Goal: Task Accomplishment & Management: Manage account settings

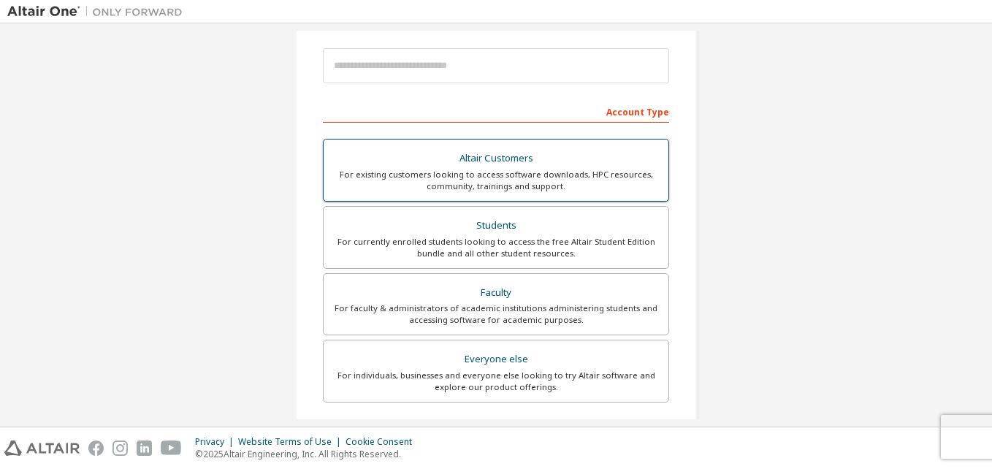
scroll to position [164, 0]
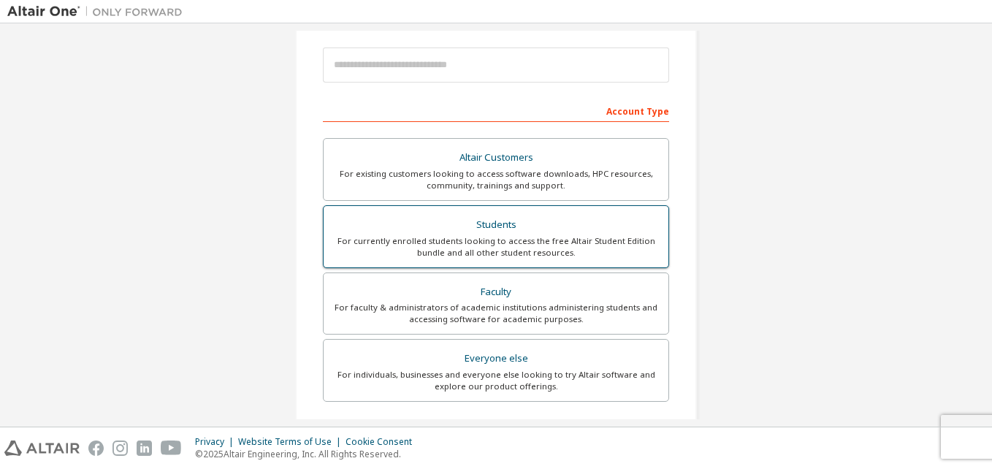
click at [490, 236] on div "For currently enrolled students looking to access the free Altair Student Editi…" at bounding box center [495, 246] width 327 height 23
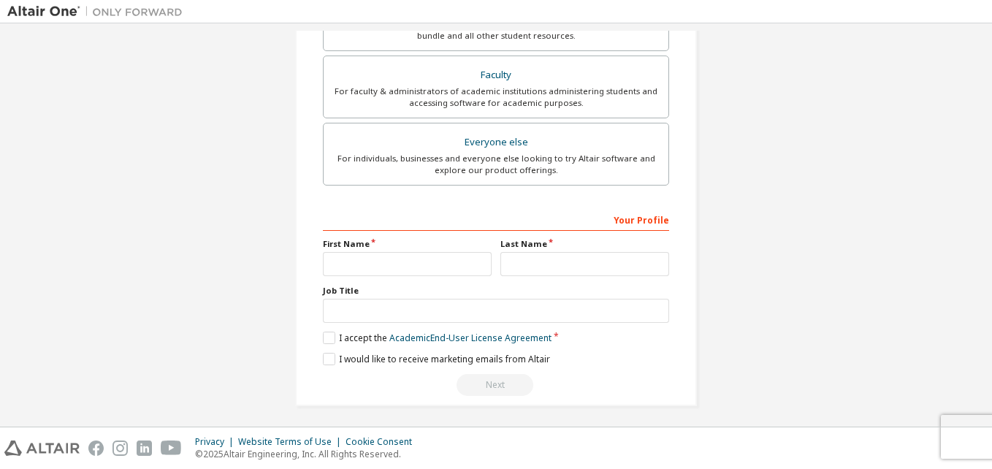
scroll to position [423, 0]
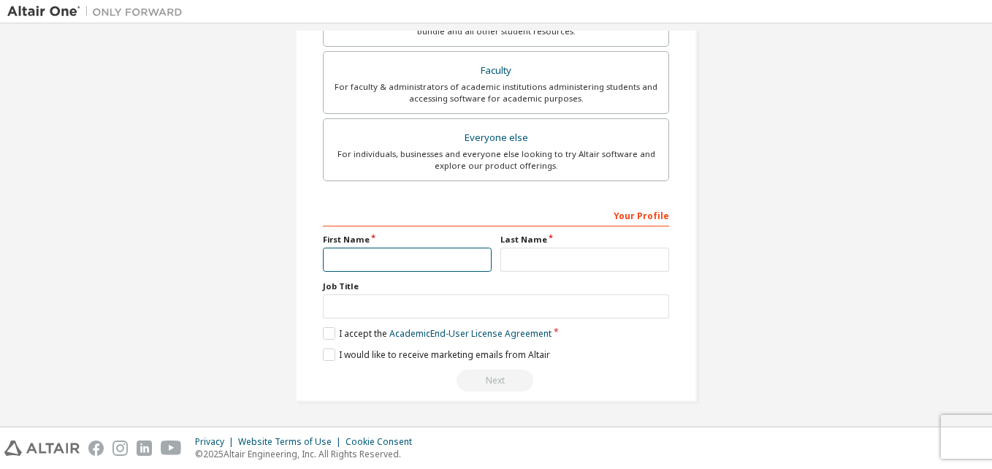
click at [394, 269] on input "text" at bounding box center [407, 260] width 169 height 24
type input "*"
type input "******"
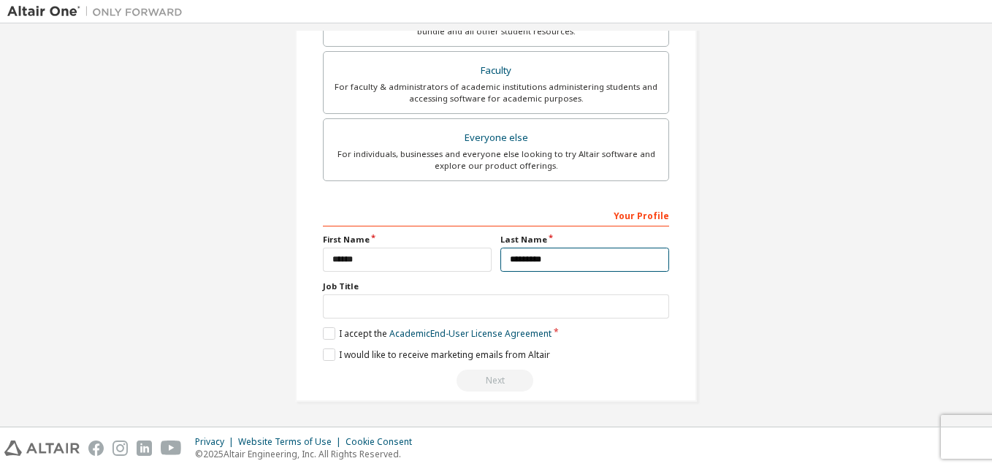
type input "*********"
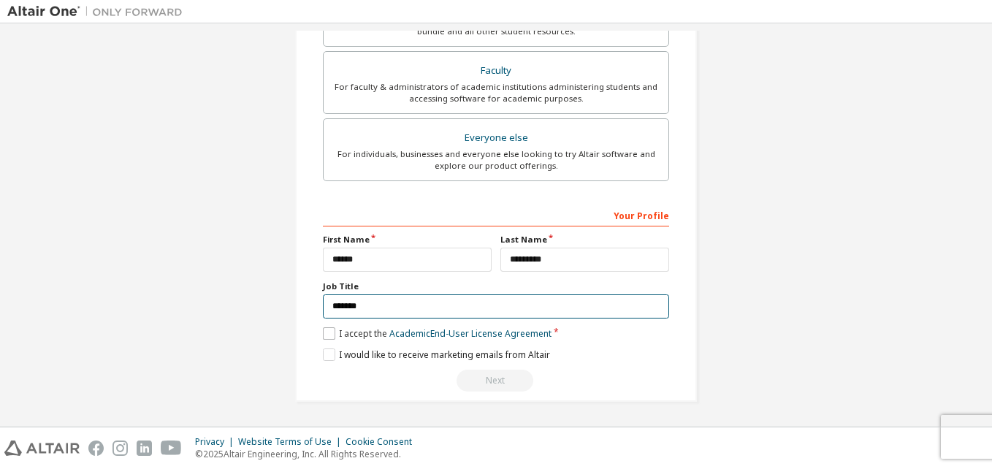
type input "*******"
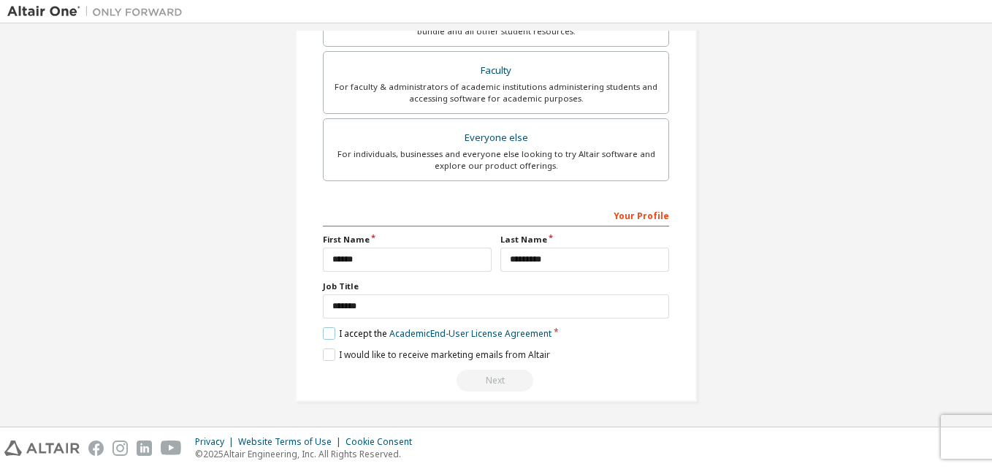
click at [325, 338] on label "I accept the Academic End-User License Agreement" at bounding box center [437, 333] width 229 height 12
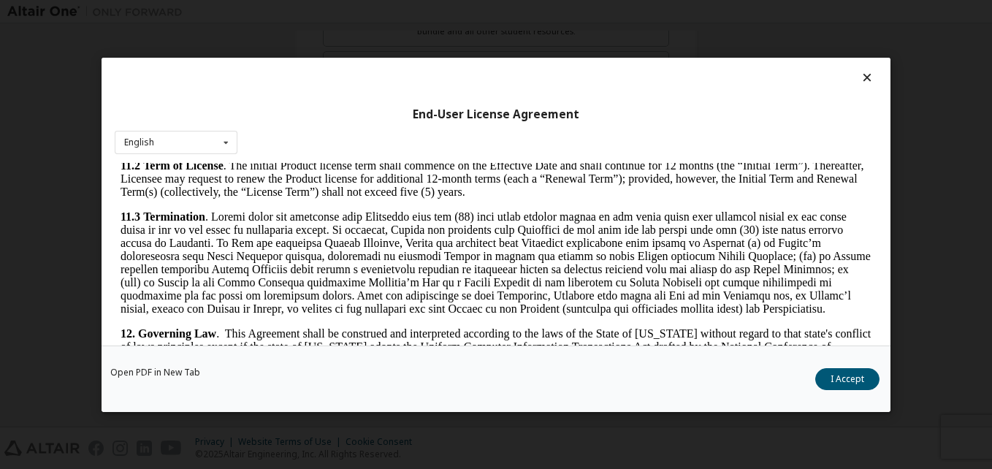
scroll to position [2424, 0]
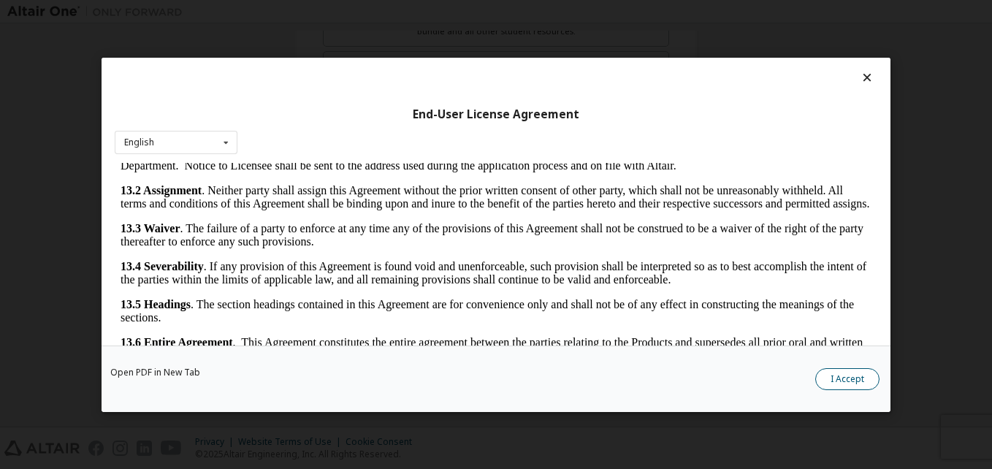
click at [838, 380] on button "I Accept" at bounding box center [848, 379] width 64 height 22
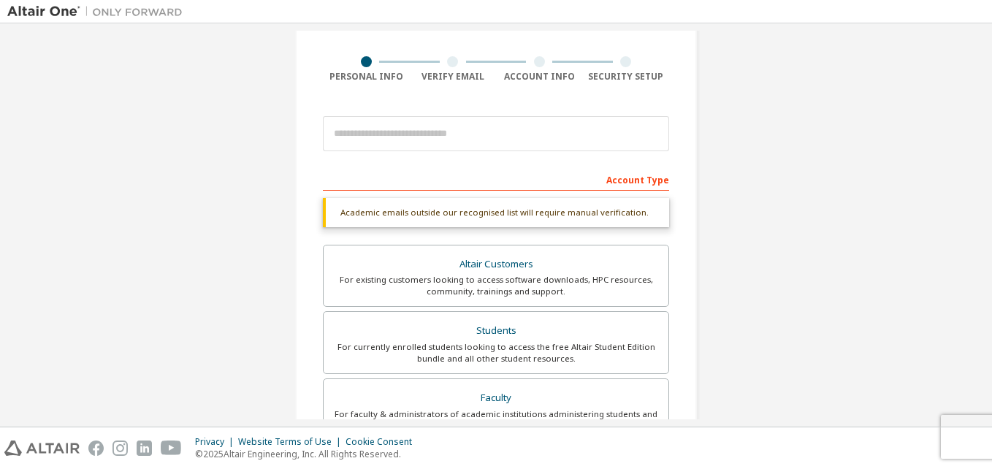
scroll to position [95, 0]
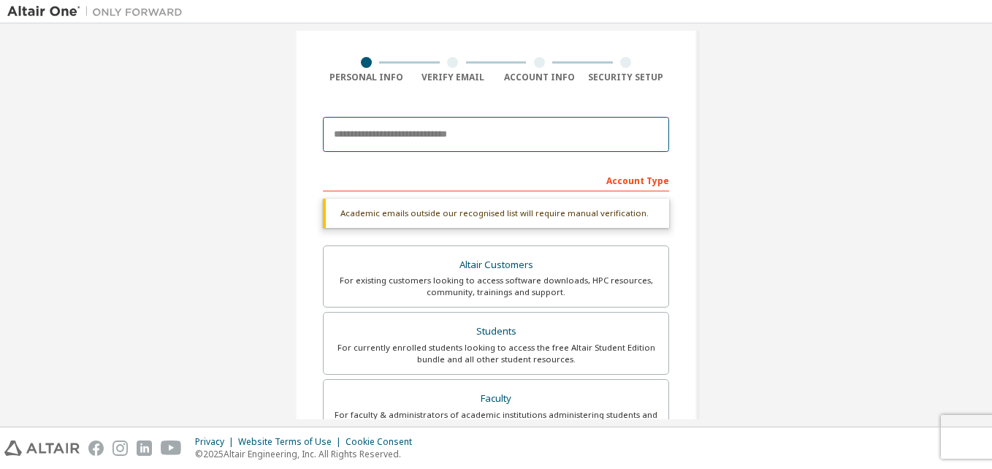
click at [509, 132] on input "email" at bounding box center [496, 134] width 346 height 35
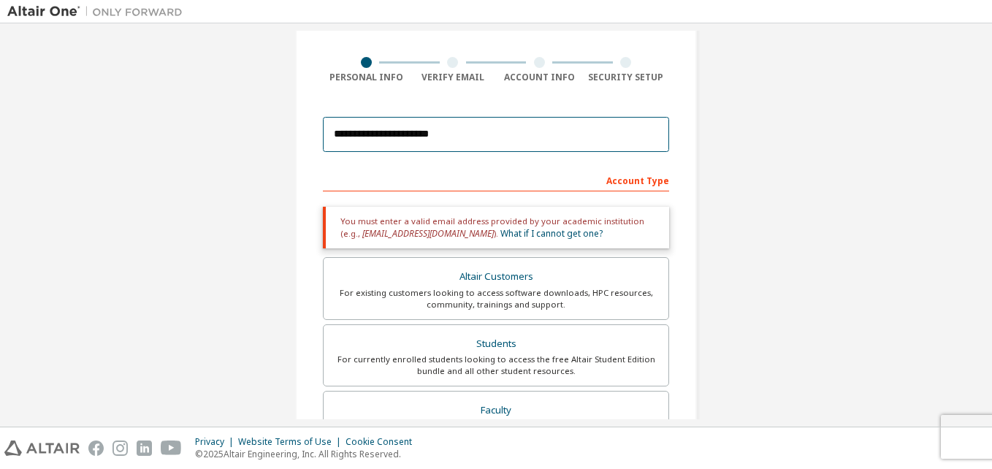
drag, startPoint x: 477, startPoint y: 137, endPoint x: 304, endPoint y: 143, distance: 173.3
click at [304, 143] on div "**********" at bounding box center [496, 347] width 402 height 788
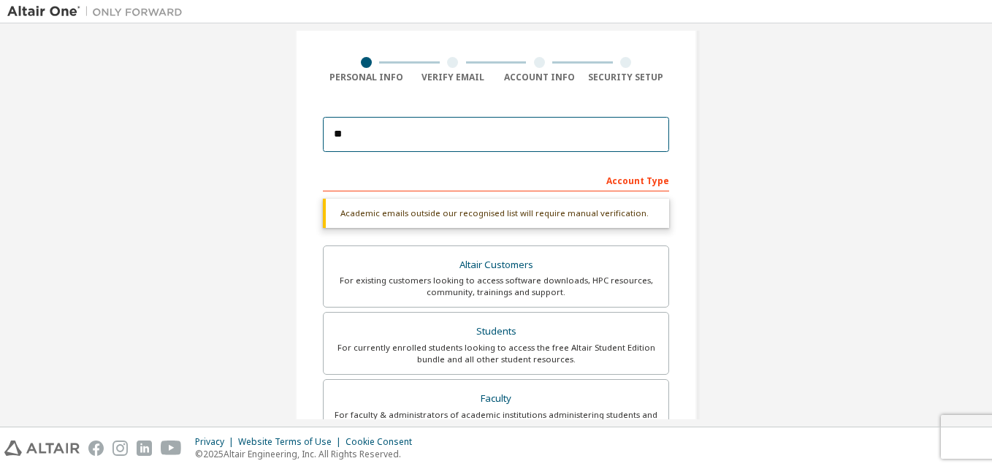
type input "**********"
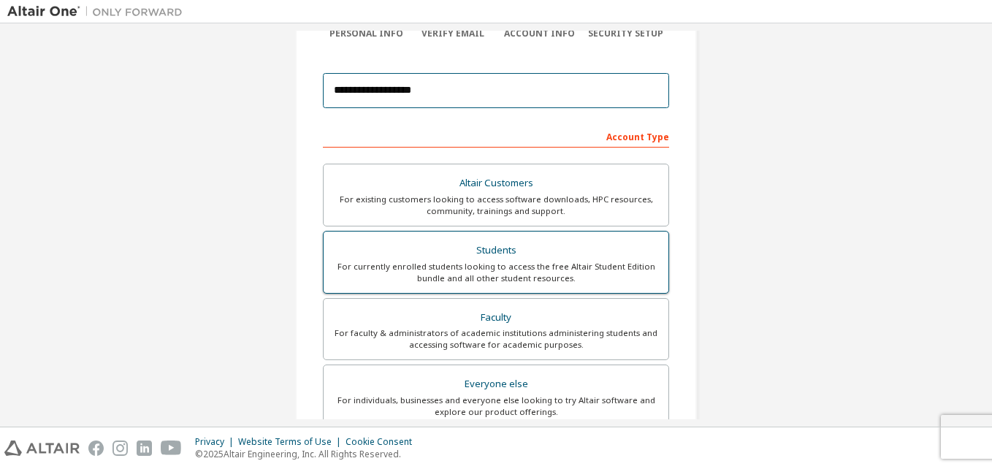
scroll to position [145, 0]
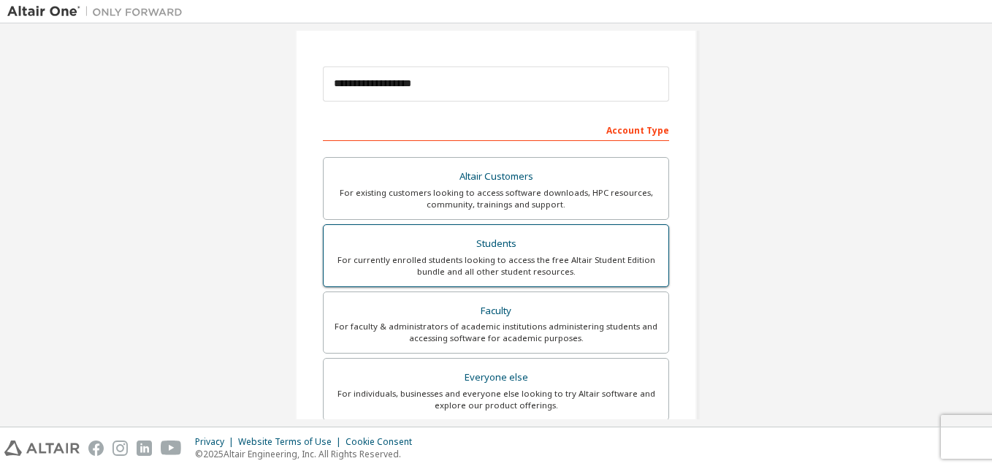
click at [449, 267] on div "For currently enrolled students looking to access the free Altair Student Editi…" at bounding box center [495, 265] width 327 height 23
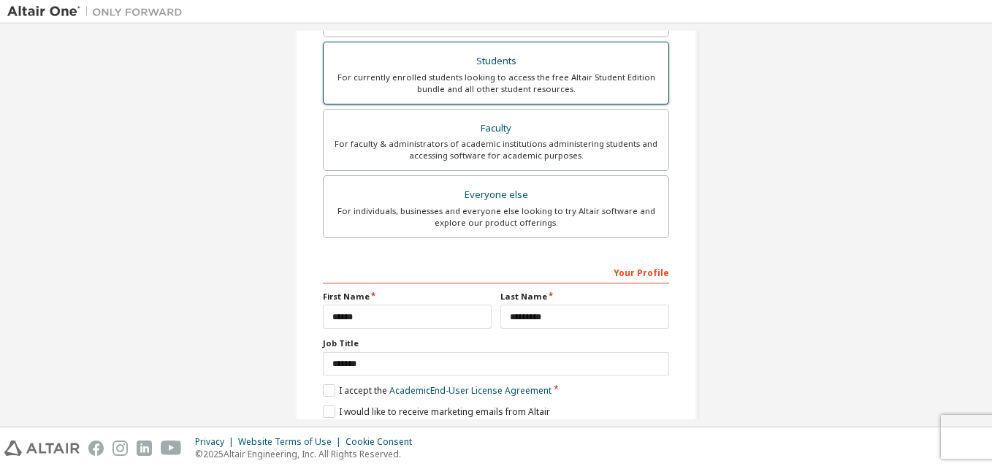
scroll to position [385, 0]
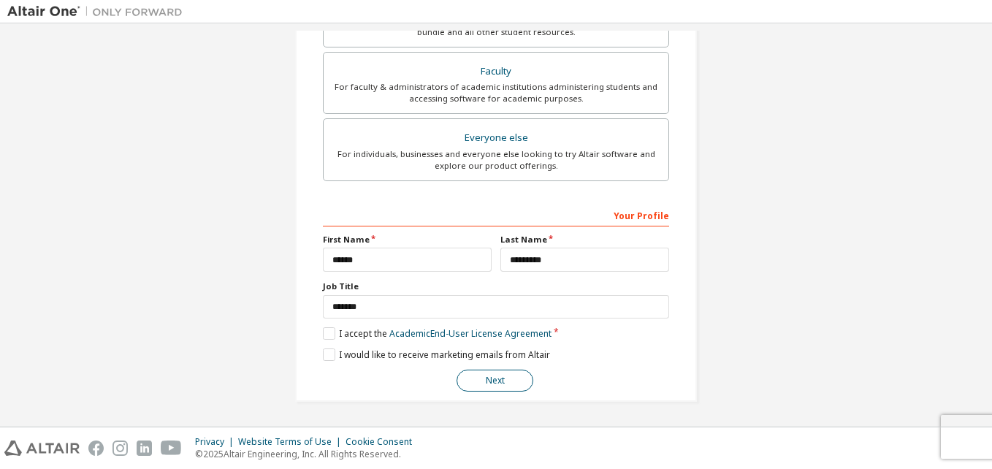
click at [484, 388] on button "Next" at bounding box center [495, 381] width 77 height 22
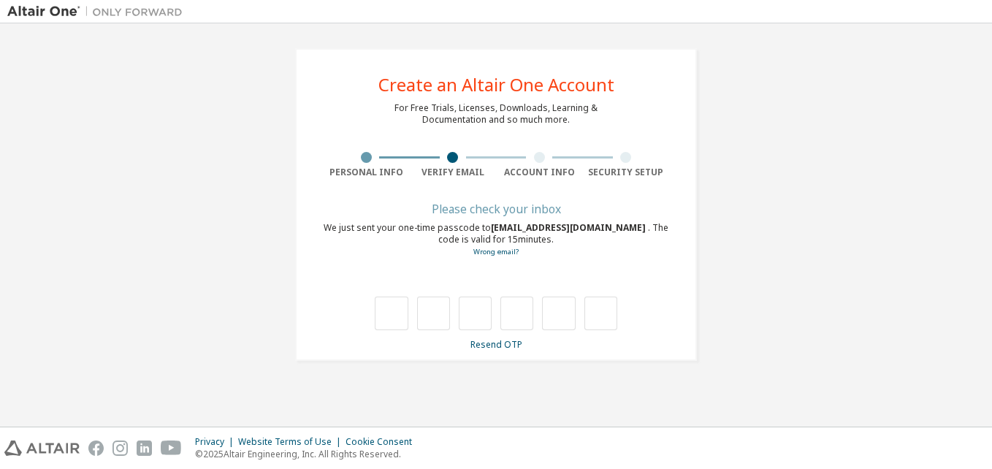
scroll to position [0, 0]
type input "*"
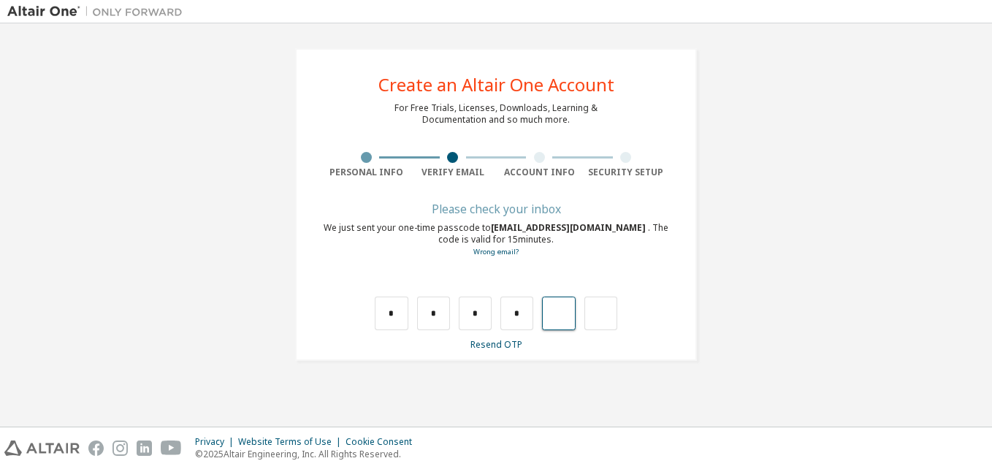
type input "*"
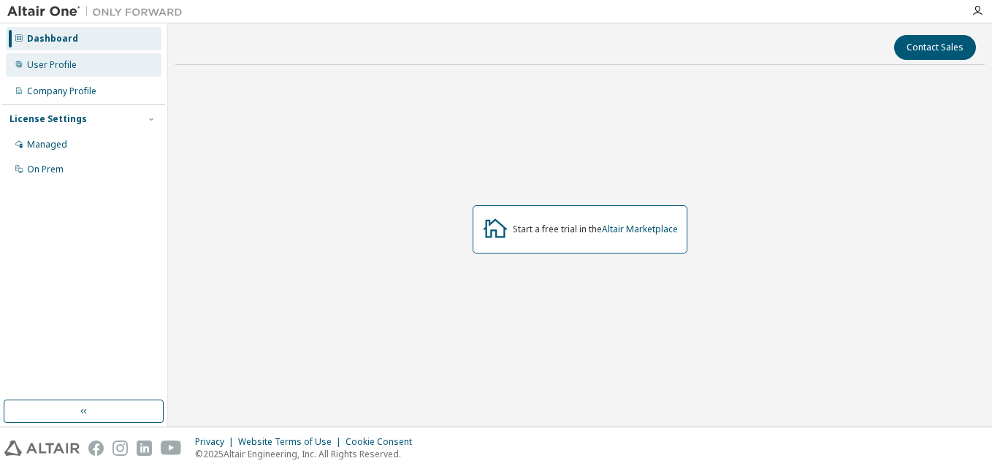
click at [66, 61] on div "User Profile" at bounding box center [52, 65] width 50 height 12
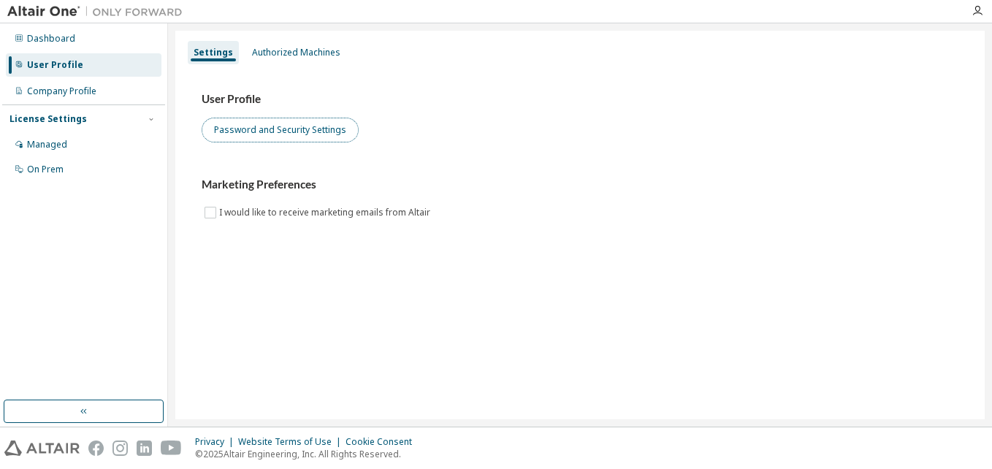
click at [283, 129] on button "Password and Security Settings" at bounding box center [280, 130] width 157 height 25
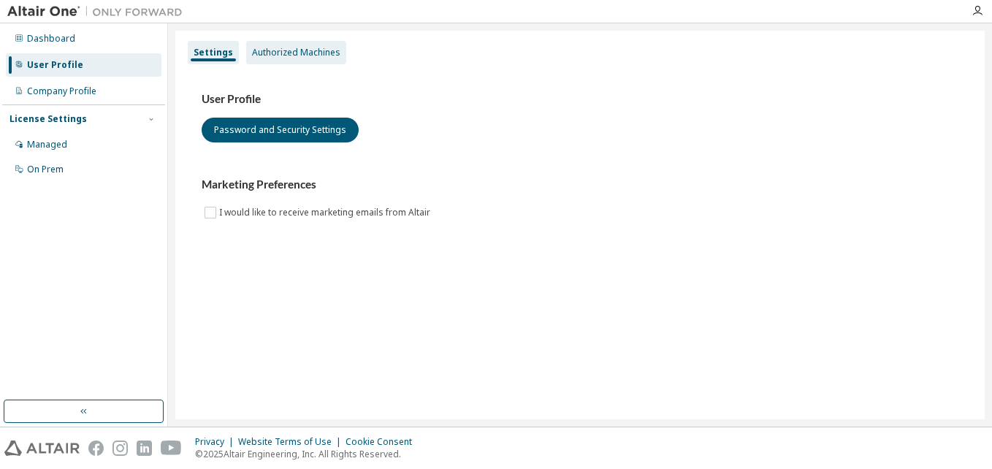
click at [284, 45] on div "Authorized Machines" at bounding box center [296, 52] width 100 height 23
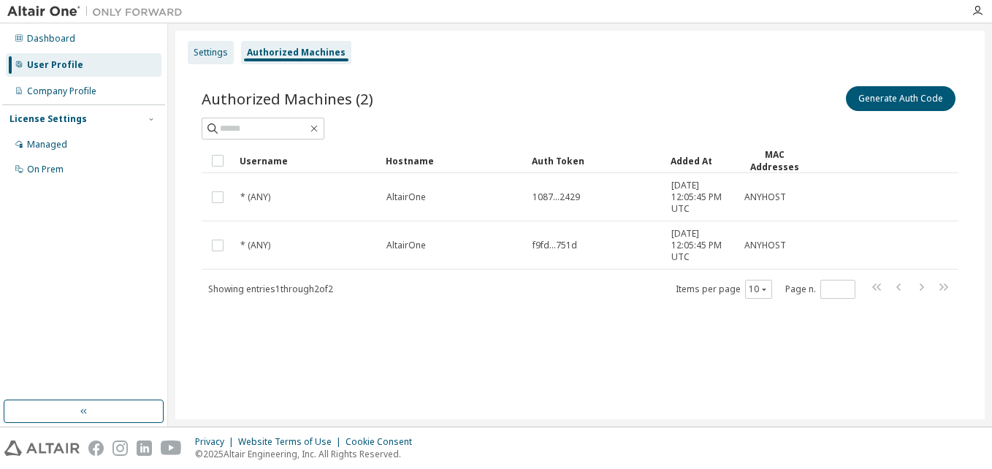
click at [206, 48] on div "Settings" at bounding box center [211, 53] width 34 height 12
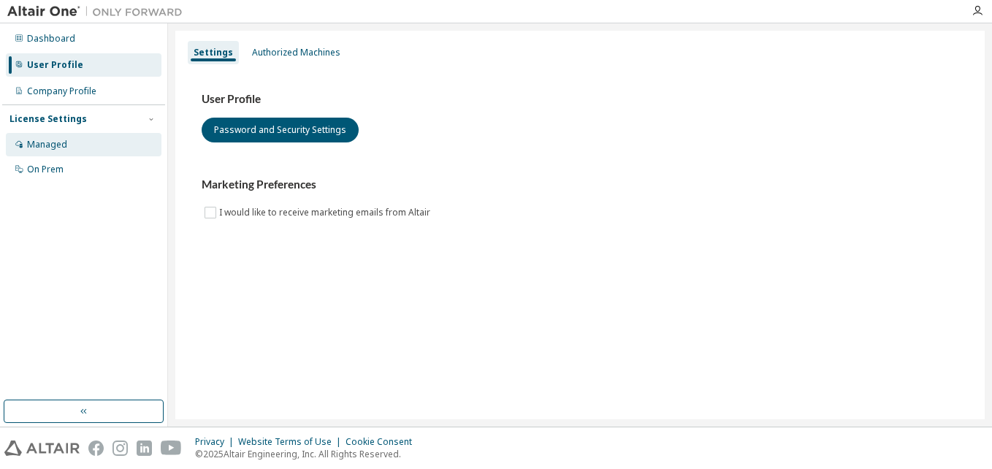
click at [30, 149] on div "Managed" at bounding box center [47, 145] width 40 height 12
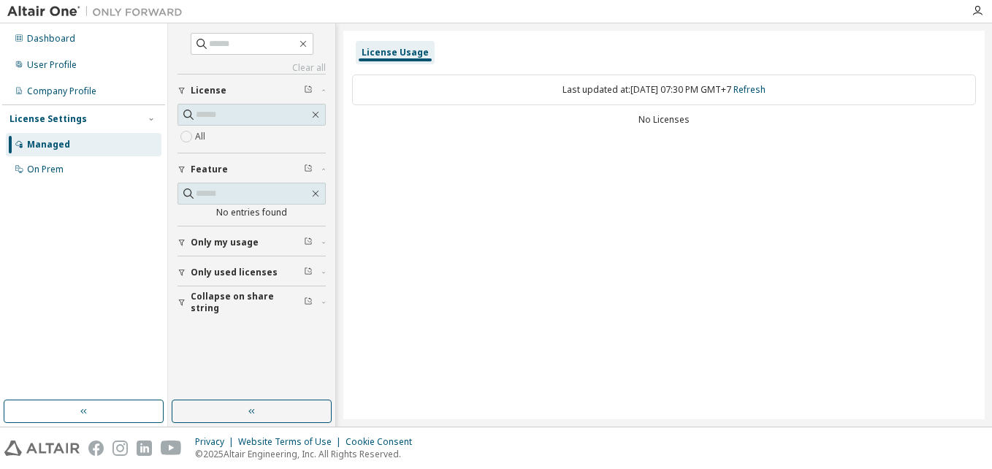
click at [72, 116] on div "License Settings" at bounding box center [47, 119] width 77 height 12
click at [39, 171] on div "On Prem" at bounding box center [45, 170] width 37 height 12
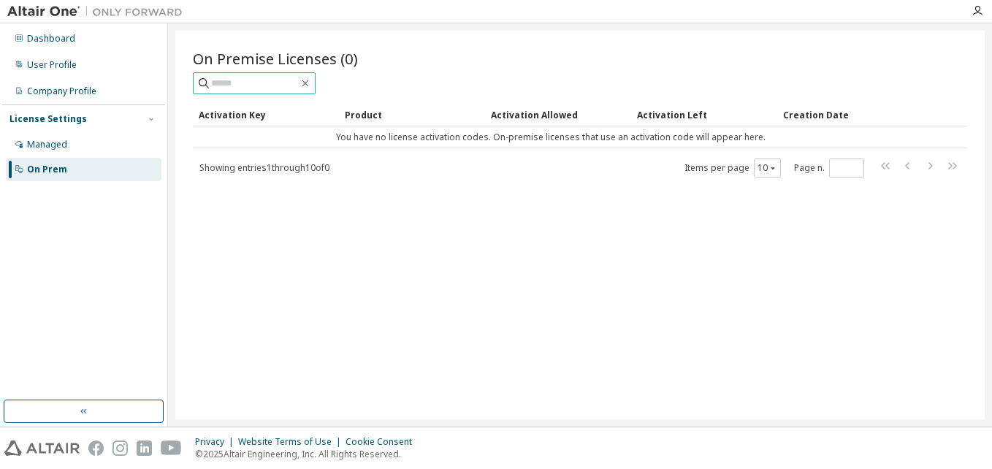
click at [279, 82] on input "text" at bounding box center [255, 83] width 88 height 15
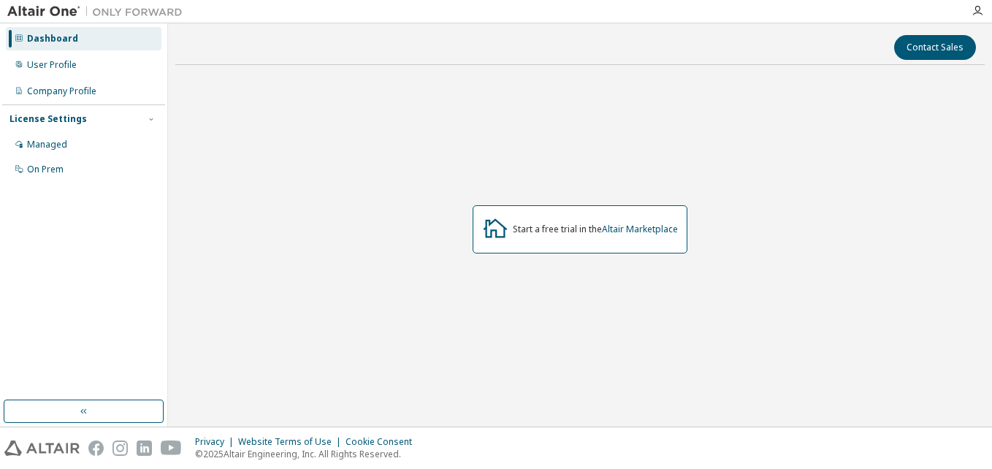
click at [124, 39] on div "Dashboard" at bounding box center [84, 38] width 156 height 23
click at [63, 74] on div "User Profile" at bounding box center [84, 64] width 156 height 23
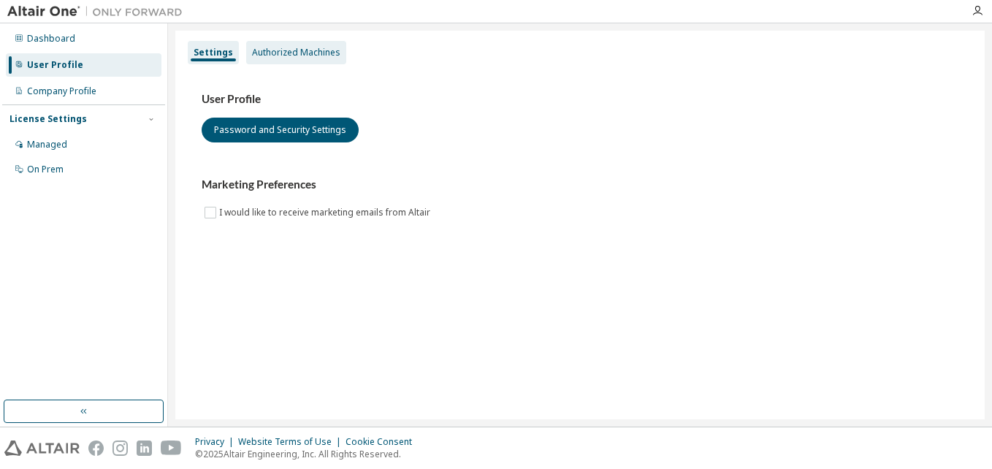
click at [284, 50] on div "Authorized Machines" at bounding box center [296, 53] width 88 height 12
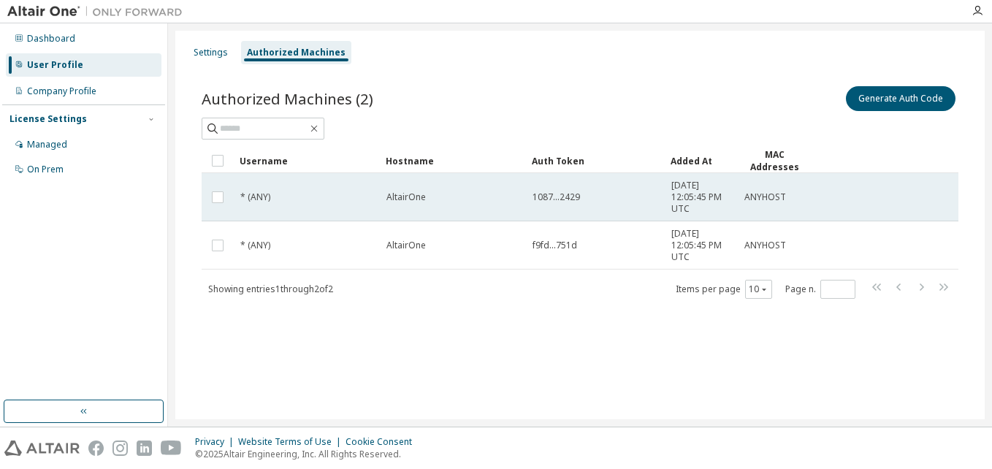
click at [229, 197] on td at bounding box center [218, 197] width 32 height 48
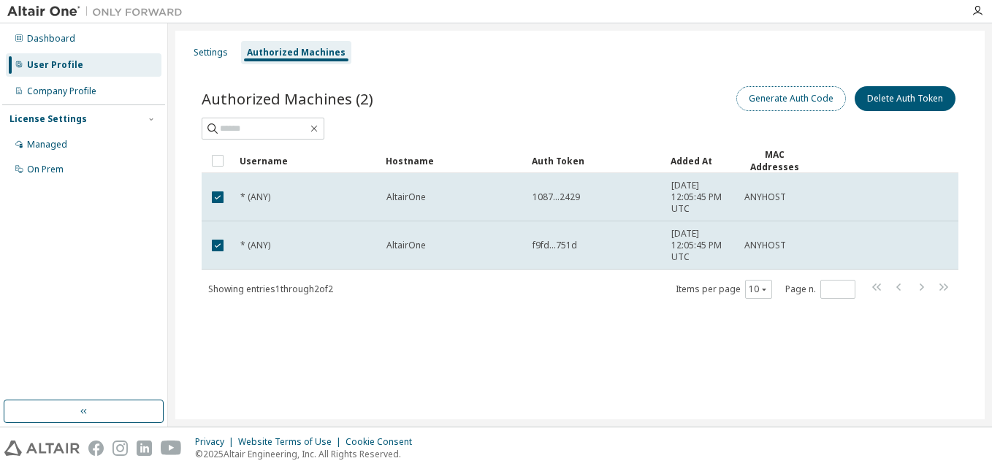
click at [762, 93] on button "Generate Auth Code" at bounding box center [792, 98] width 110 height 25
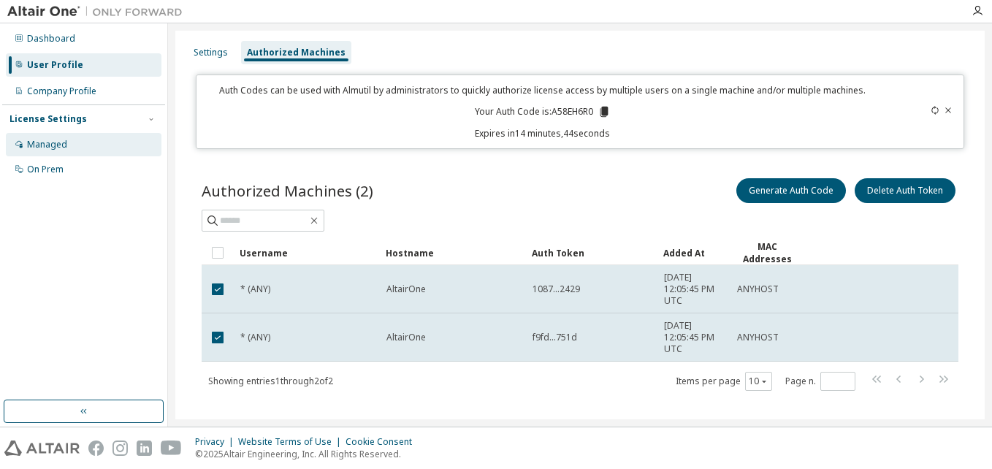
click at [76, 148] on div "Managed" at bounding box center [84, 144] width 156 height 23
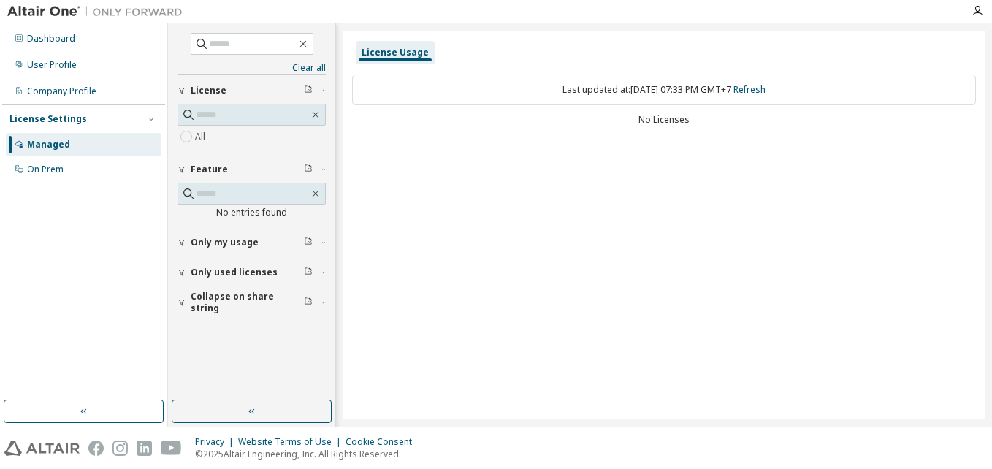
click at [404, 47] on div "License Usage" at bounding box center [395, 53] width 67 height 12
click at [181, 272] on icon "button" at bounding box center [182, 272] width 9 height 9
click at [188, 336] on button "Collapse on share string" at bounding box center [252, 345] width 148 height 32
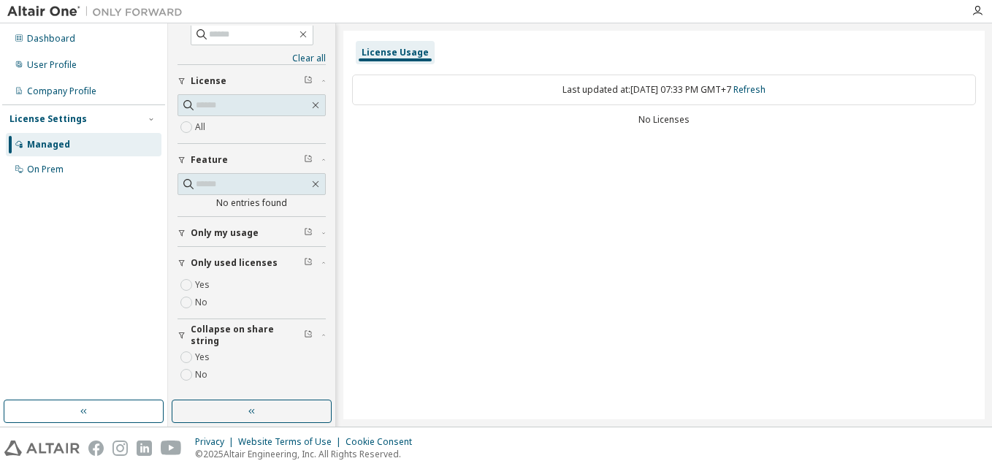
click at [197, 83] on span "License" at bounding box center [209, 81] width 36 height 12
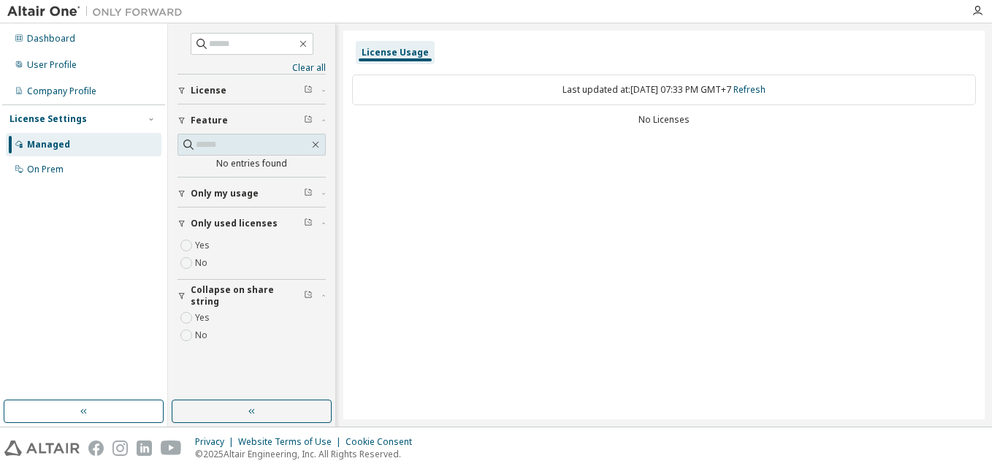
scroll to position [0, 0]
click at [197, 83] on button "License" at bounding box center [252, 91] width 148 height 32
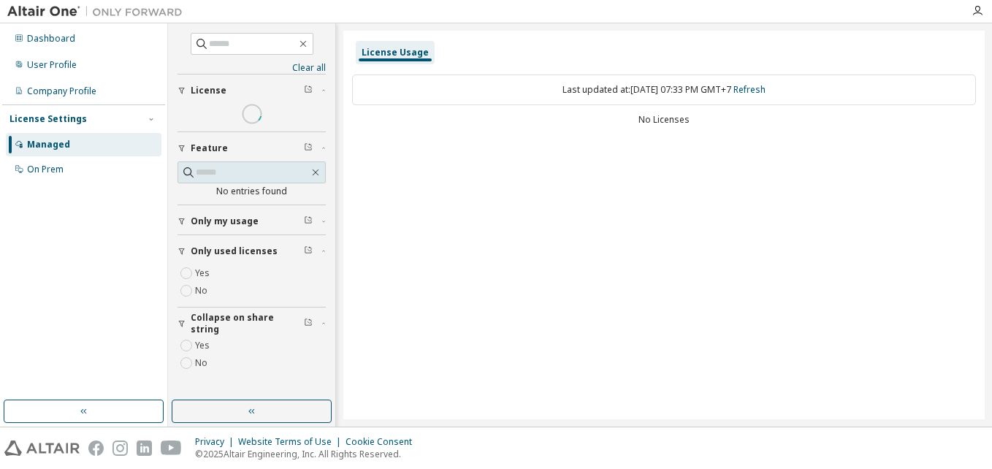
click at [313, 96] on div "License" at bounding box center [256, 91] width 131 height 12
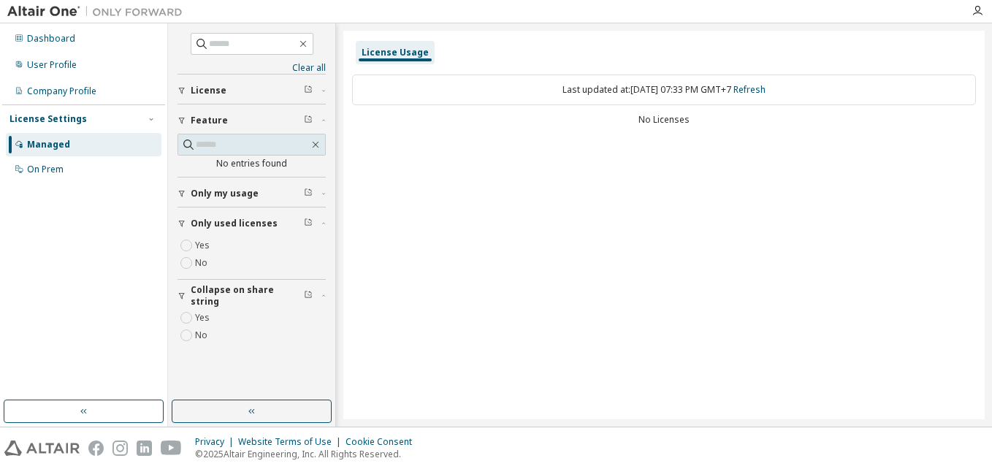
click at [310, 90] on icon "button" at bounding box center [310, 88] width 4 height 4
click at [184, 94] on icon "button" at bounding box center [182, 90] width 9 height 9
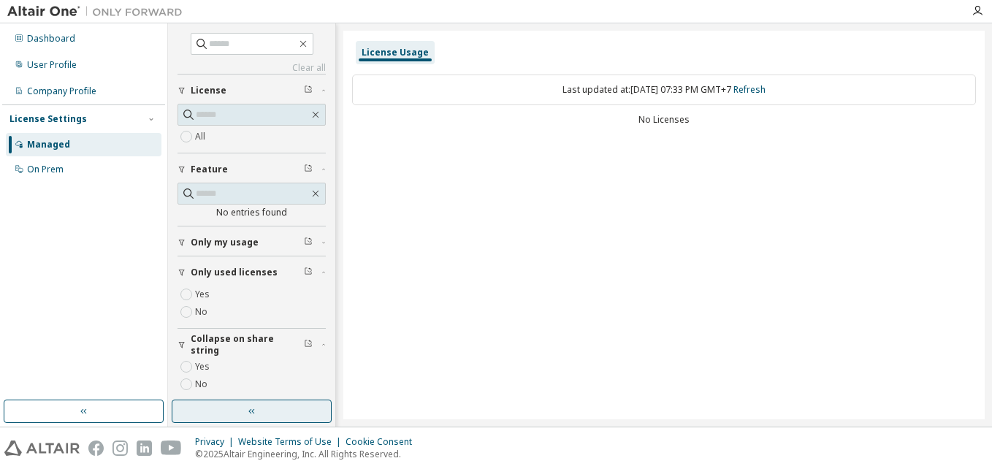
click at [256, 407] on icon "button" at bounding box center [252, 412] width 12 height 12
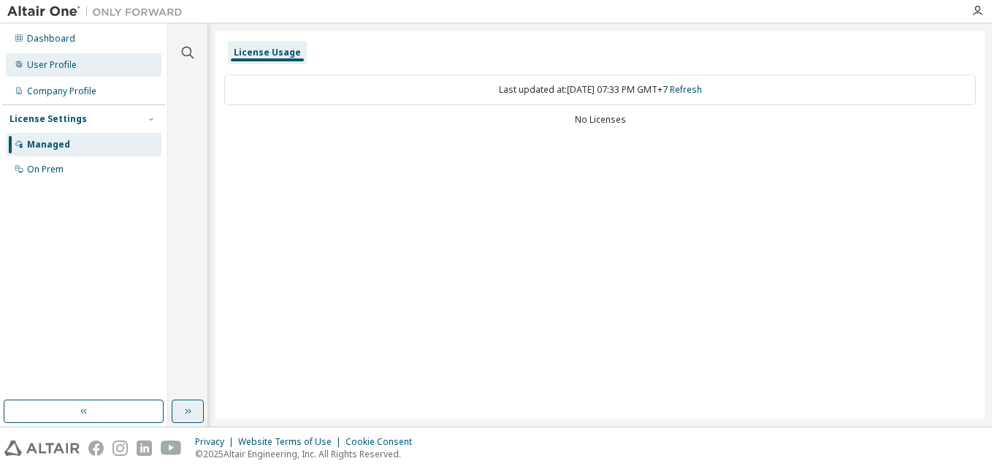
click at [64, 67] on div "User Profile" at bounding box center [52, 65] width 50 height 12
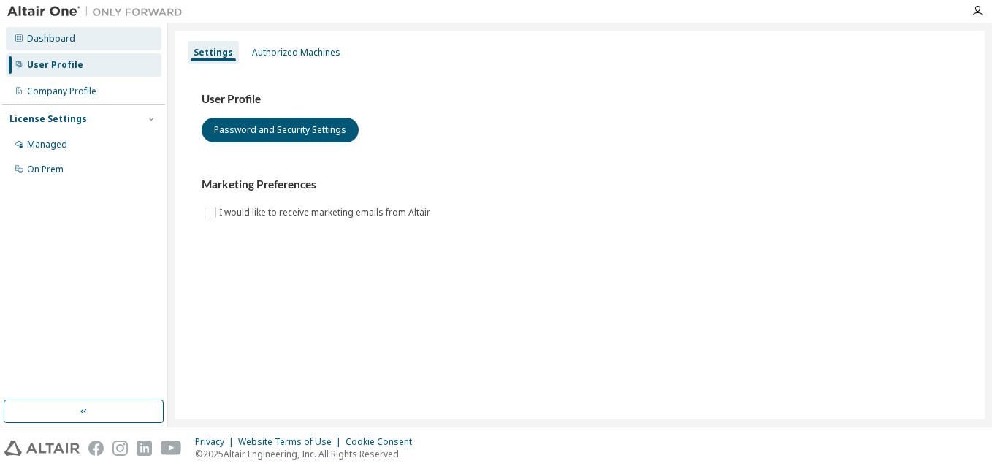
click at [76, 37] on div "Dashboard" at bounding box center [84, 38] width 156 height 23
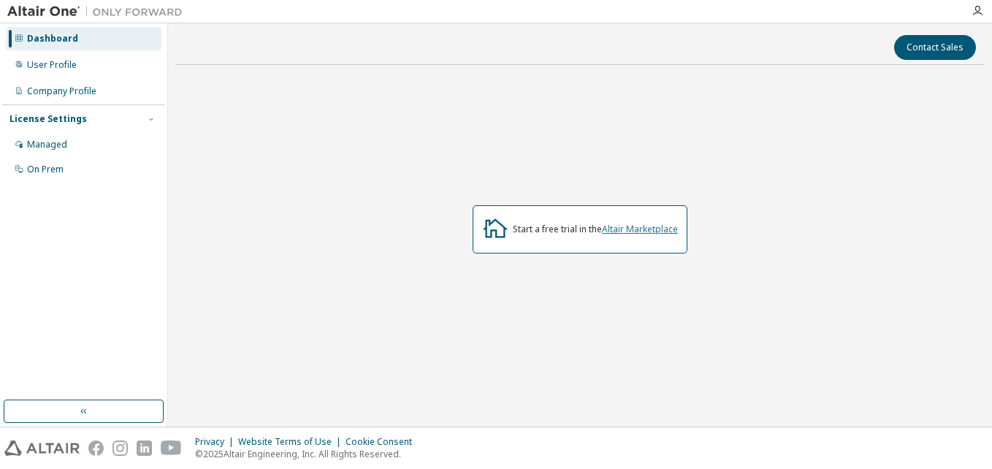
click at [640, 231] on link "Altair Marketplace" at bounding box center [640, 229] width 76 height 12
click at [40, 69] on div "User Profile" at bounding box center [52, 65] width 50 height 12
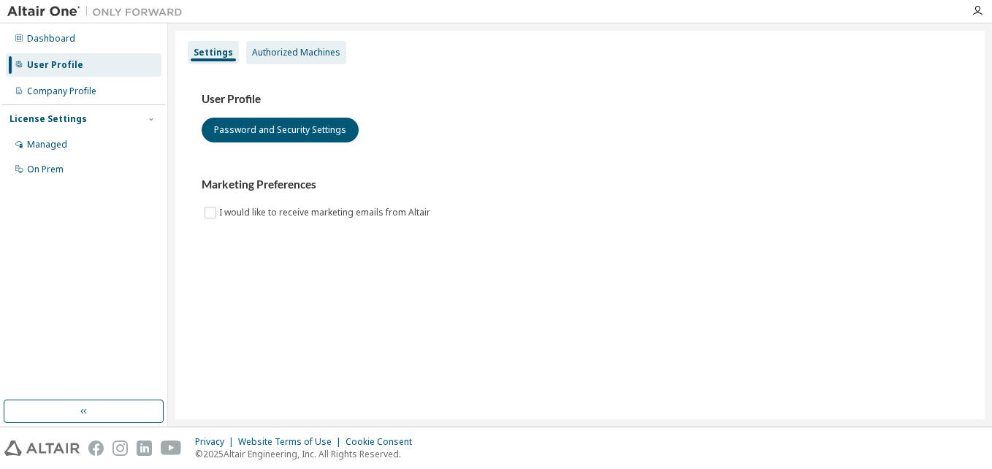
click at [294, 45] on div "Authorized Machines" at bounding box center [296, 52] width 100 height 23
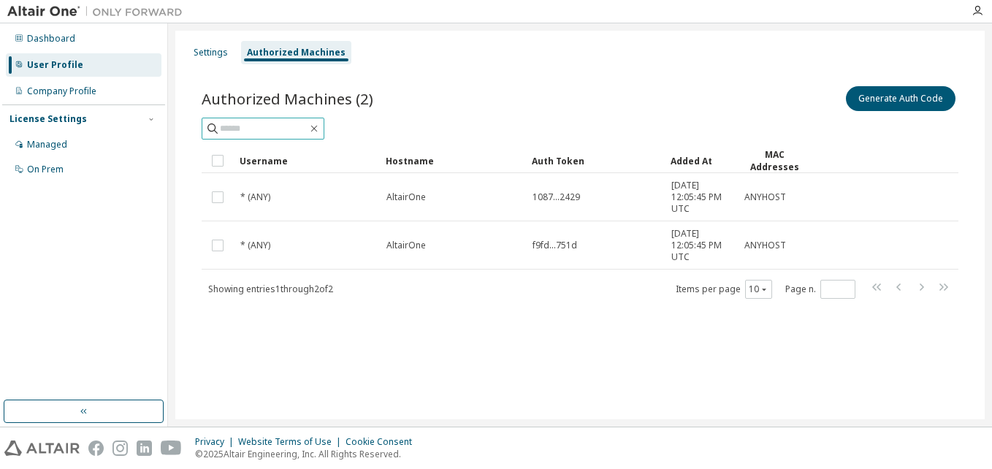
click at [282, 132] on input "text" at bounding box center [264, 128] width 88 height 15
paste input "**********"
type input "**********"
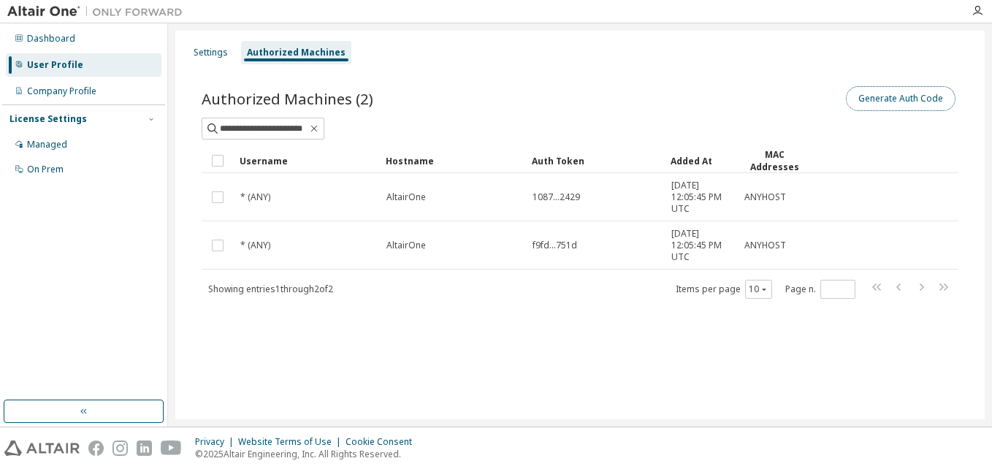
click at [876, 105] on button "Generate Auth Code" at bounding box center [901, 98] width 110 height 25
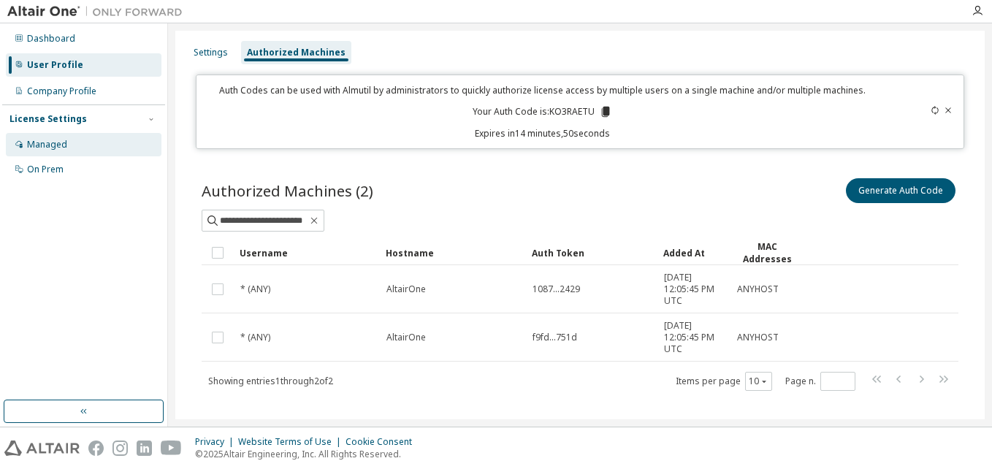
click at [49, 140] on div "Managed" at bounding box center [47, 145] width 40 height 12
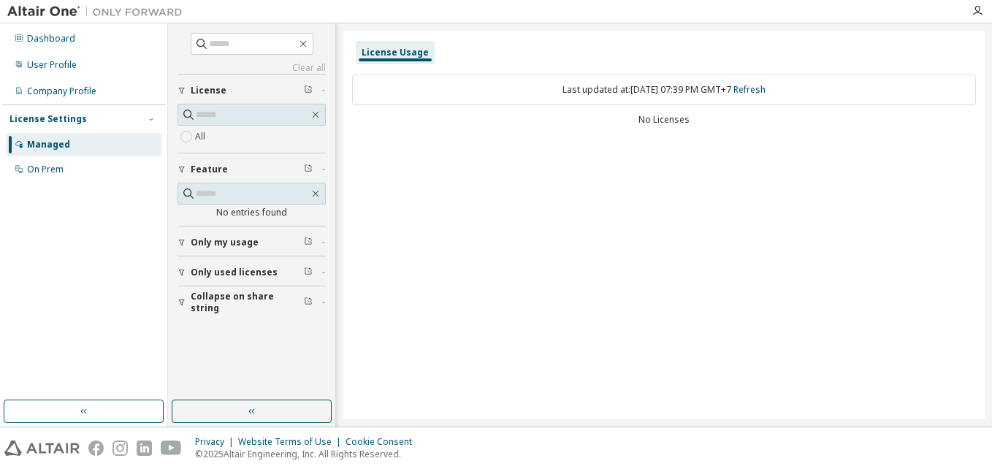
click at [402, 42] on div "License Usage" at bounding box center [395, 52] width 79 height 23
click at [309, 47] on icon "button" at bounding box center [303, 44] width 12 height 12
click at [240, 230] on button "Only my usage" at bounding box center [252, 243] width 148 height 32
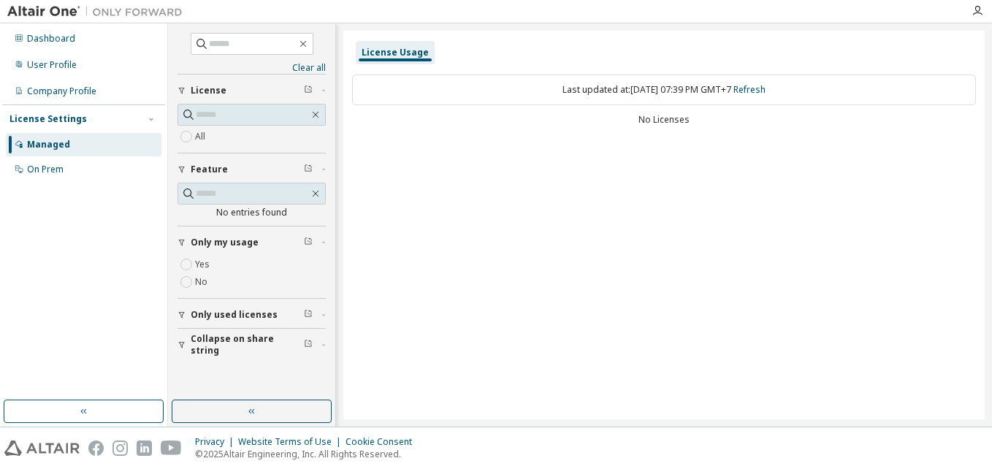
click at [194, 245] on span "Only my usage" at bounding box center [225, 243] width 68 height 12
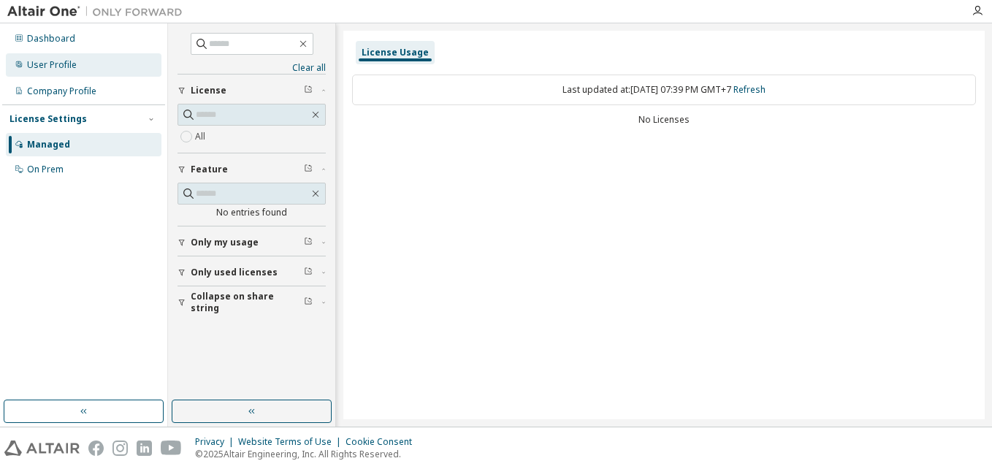
click at [35, 63] on div "User Profile" at bounding box center [52, 65] width 50 height 12
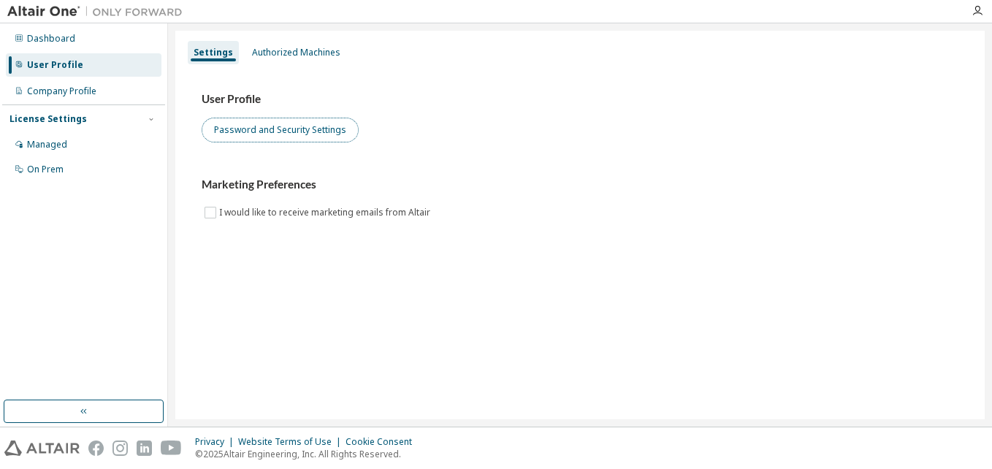
click at [252, 140] on button "Password and Security Settings" at bounding box center [280, 130] width 157 height 25
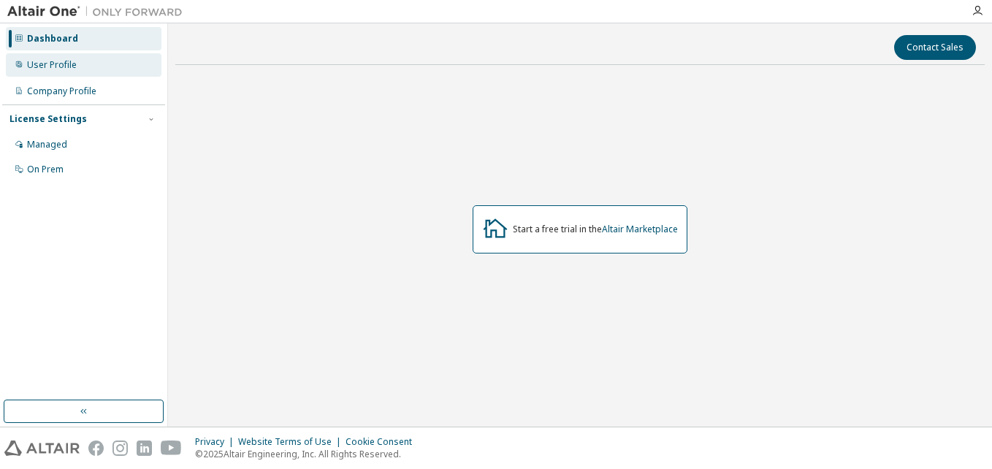
click at [88, 67] on div "User Profile" at bounding box center [84, 64] width 156 height 23
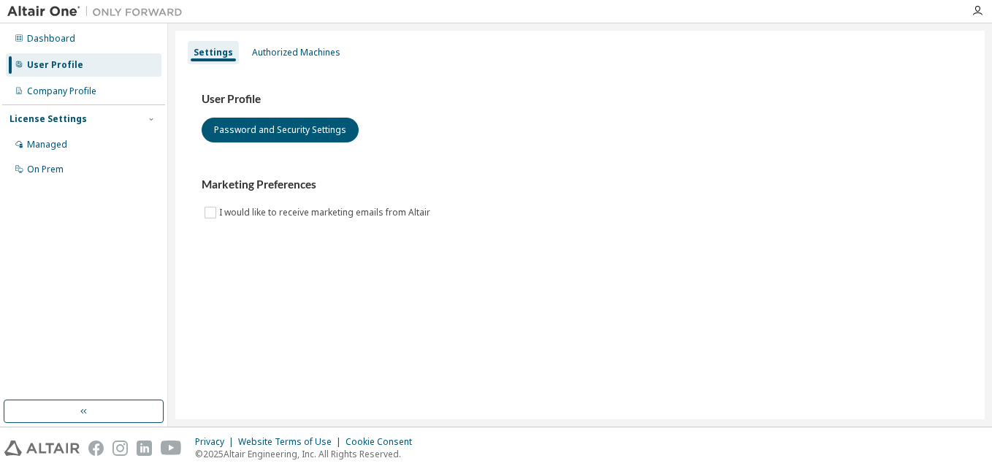
click at [47, 122] on div "License Settings" at bounding box center [47, 119] width 77 height 12
click at [40, 143] on div "Managed" at bounding box center [47, 145] width 40 height 12
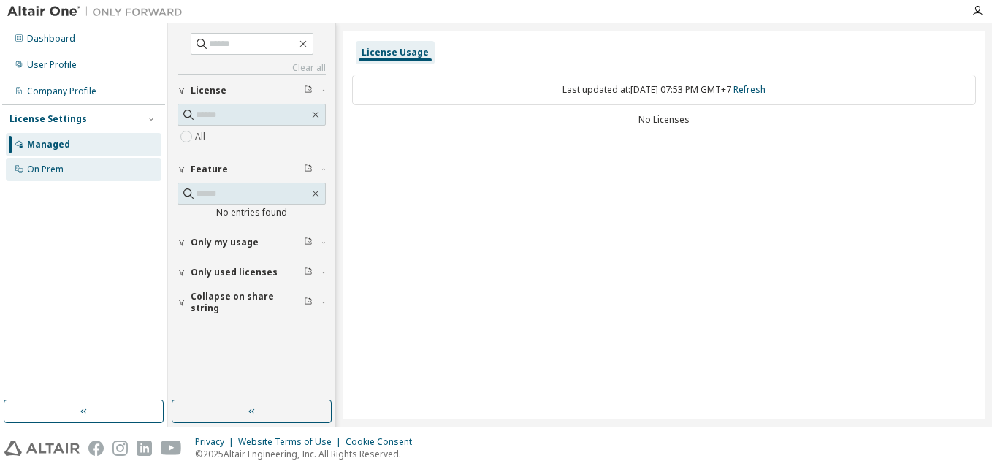
click at [74, 166] on div "On Prem" at bounding box center [84, 169] width 156 height 23
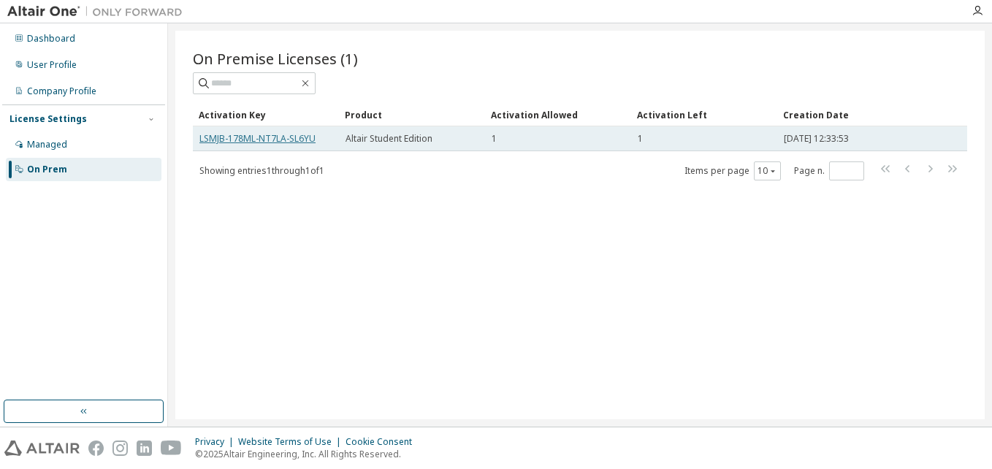
click at [274, 142] on link "LSMJB-178ML-NT7LA-SL6YU" at bounding box center [257, 138] width 116 height 12
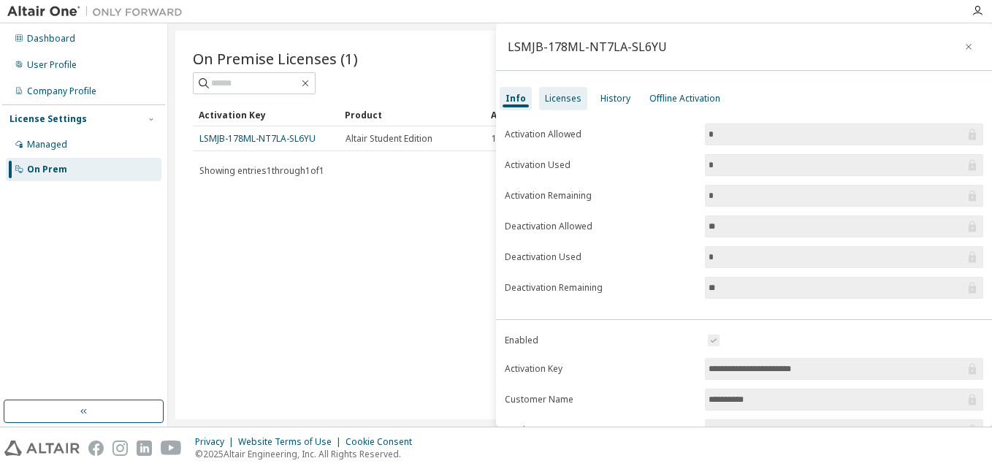
click at [560, 91] on div "Licenses" at bounding box center [563, 98] width 48 height 23
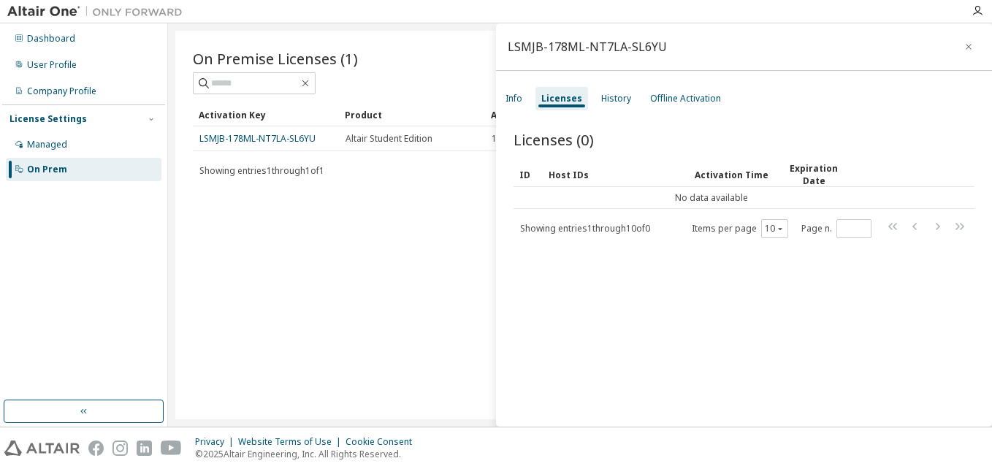
scroll to position [23, 0]
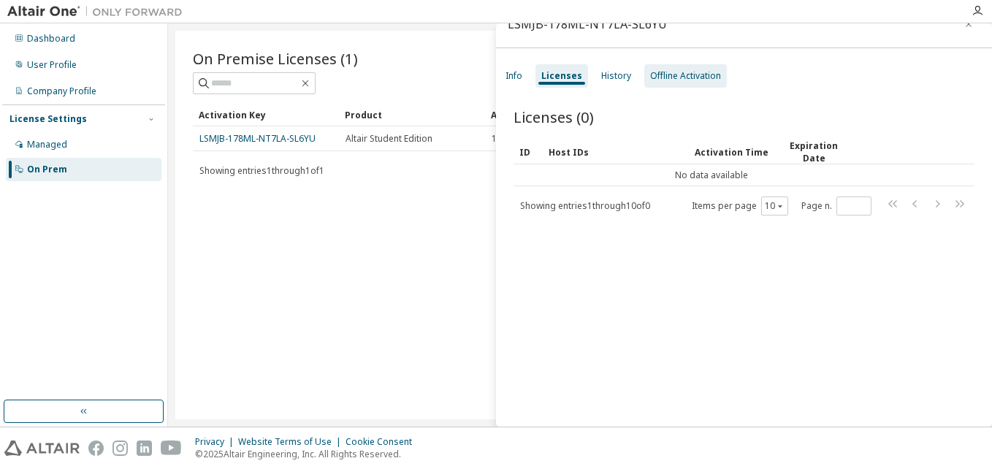
click at [666, 70] on div "Offline Activation" at bounding box center [685, 76] width 71 height 12
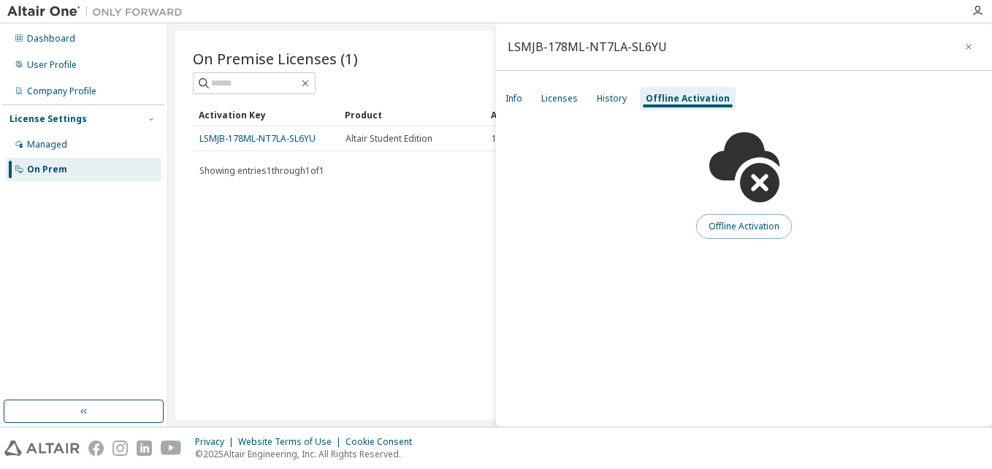
click at [719, 229] on button "Offline Activation" at bounding box center [744, 226] width 96 height 25
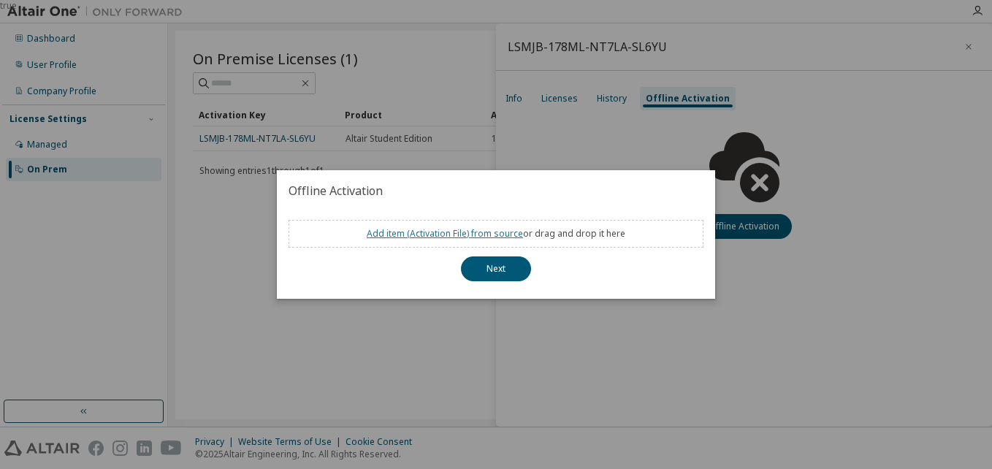
click at [477, 230] on link "Add item ( Activation File ) from source" at bounding box center [445, 233] width 156 height 12
click at [785, 142] on div "true" at bounding box center [496, 234] width 992 height 469
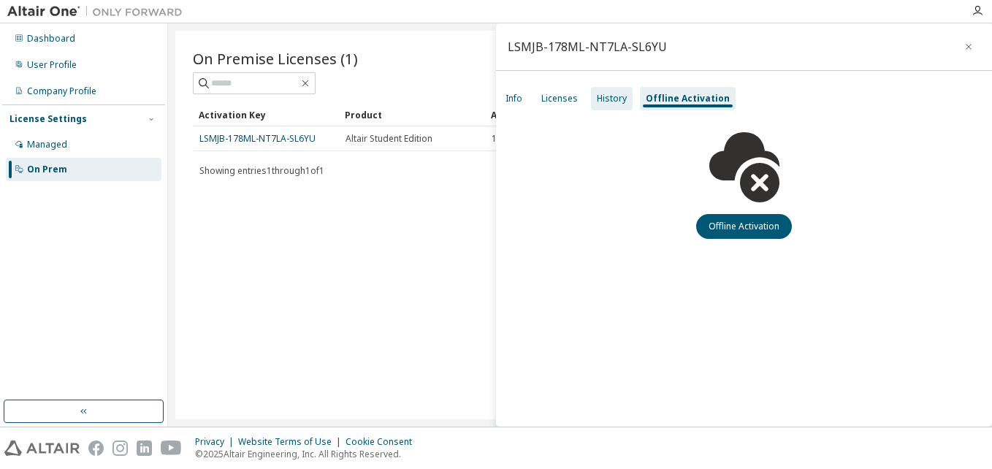
click at [607, 99] on div "History" at bounding box center [612, 99] width 30 height 12
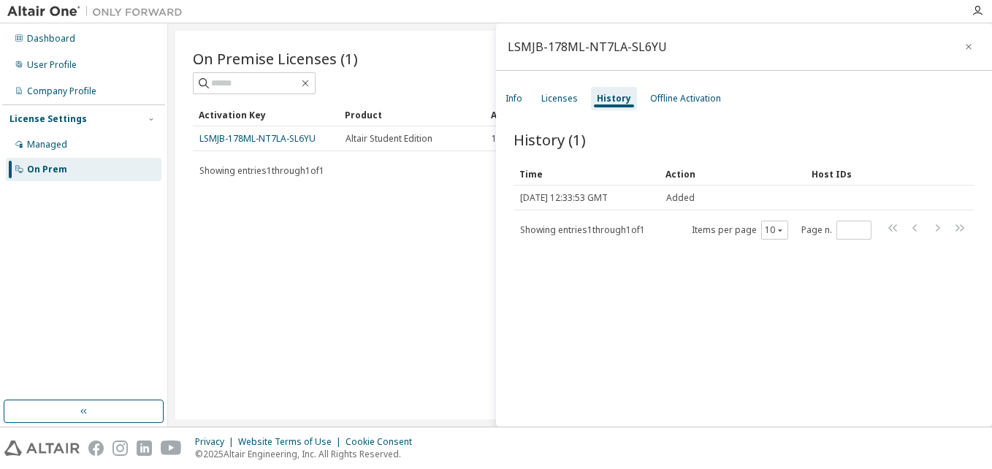
click at [555, 113] on div "History (1) Clear Load Save Save As Field Operator Value Select filter Select o…" at bounding box center [744, 281] width 496 height 338
click at [549, 94] on div "Licenses" at bounding box center [559, 99] width 37 height 12
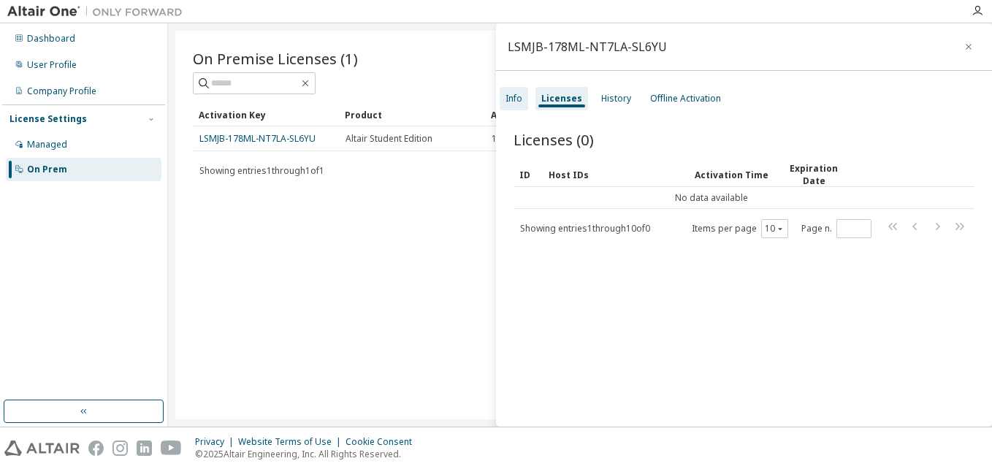
click at [522, 88] on div "Info" at bounding box center [514, 98] width 28 height 23
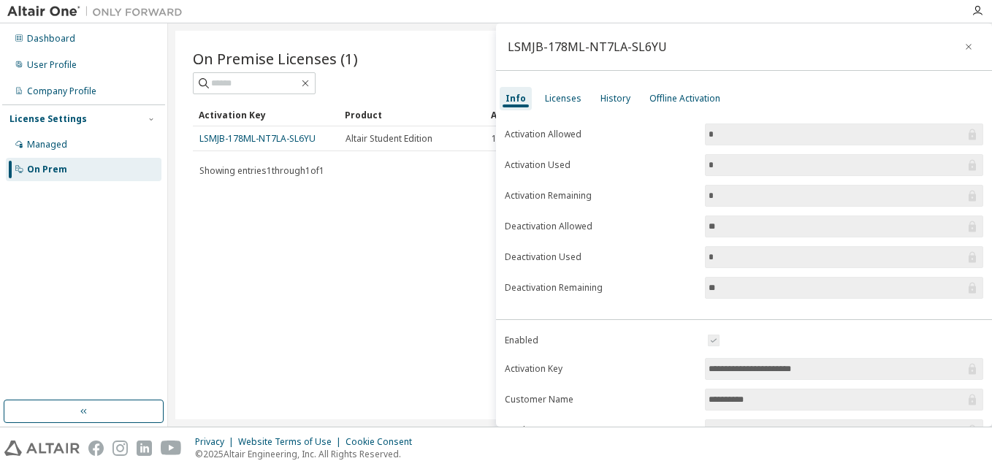
scroll to position [205, 0]
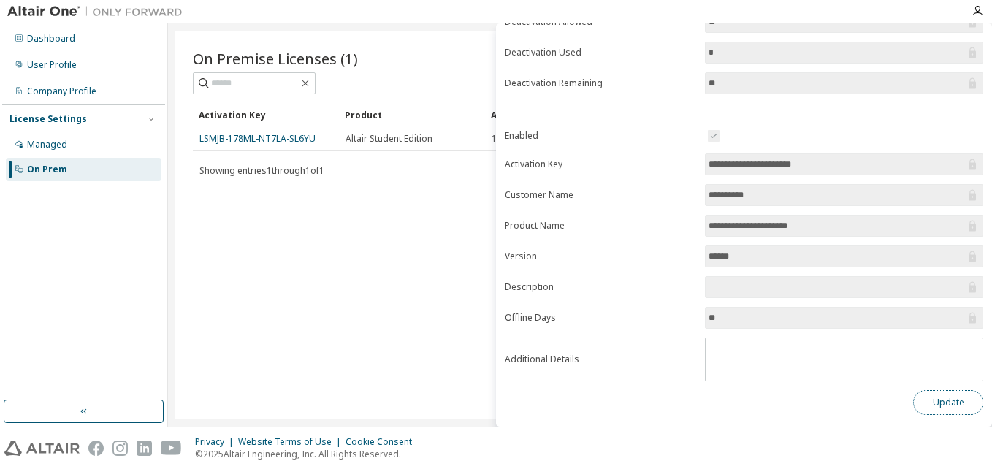
click at [926, 400] on button "Update" at bounding box center [948, 402] width 70 height 25
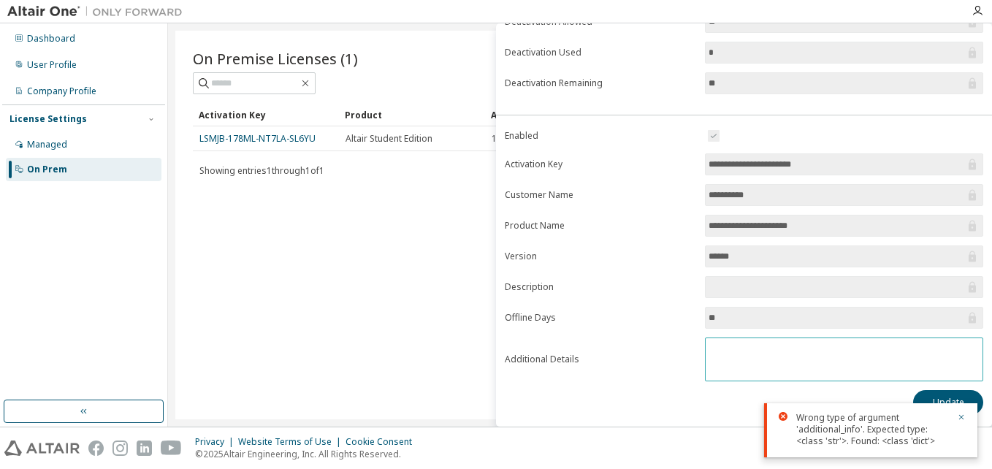
click at [860, 353] on textarea at bounding box center [844, 357] width 277 height 38
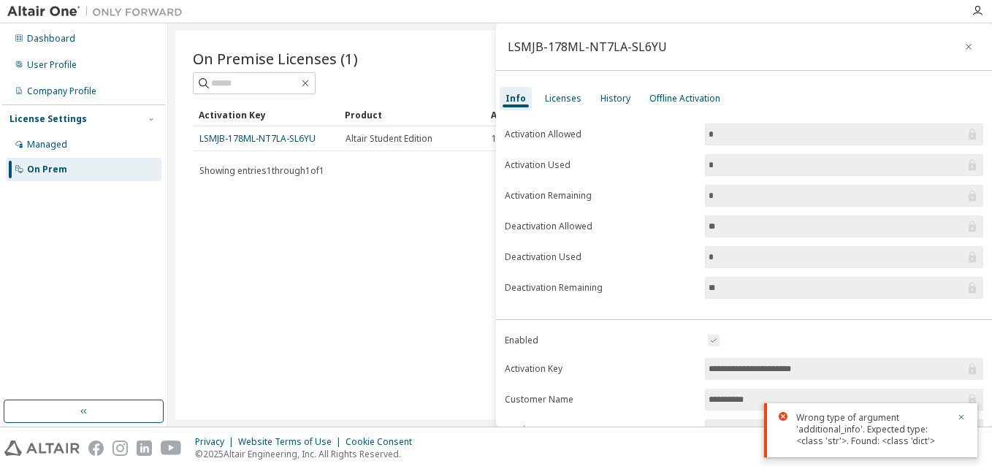
scroll to position [0, 0]
click at [964, 49] on icon "button" at bounding box center [969, 47] width 10 height 12
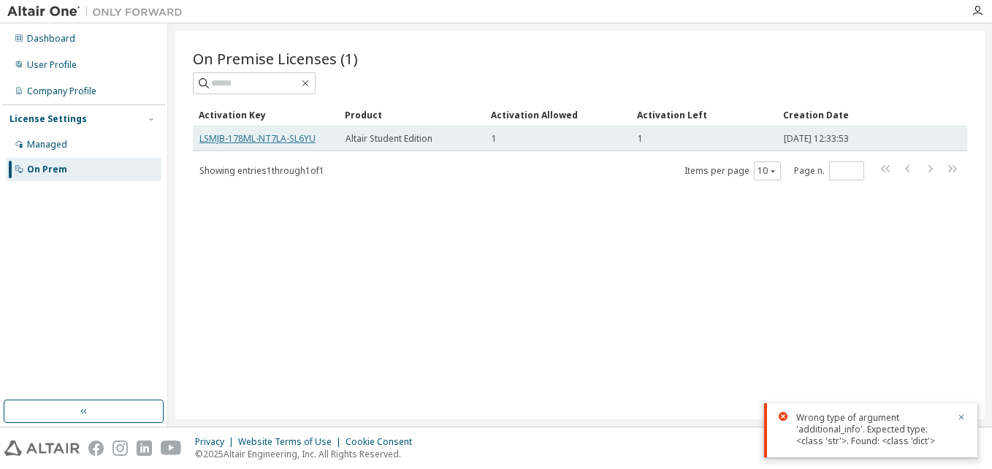
click at [208, 137] on link "LSMJB-178ML-NT7LA-SL6YU" at bounding box center [257, 138] width 116 height 12
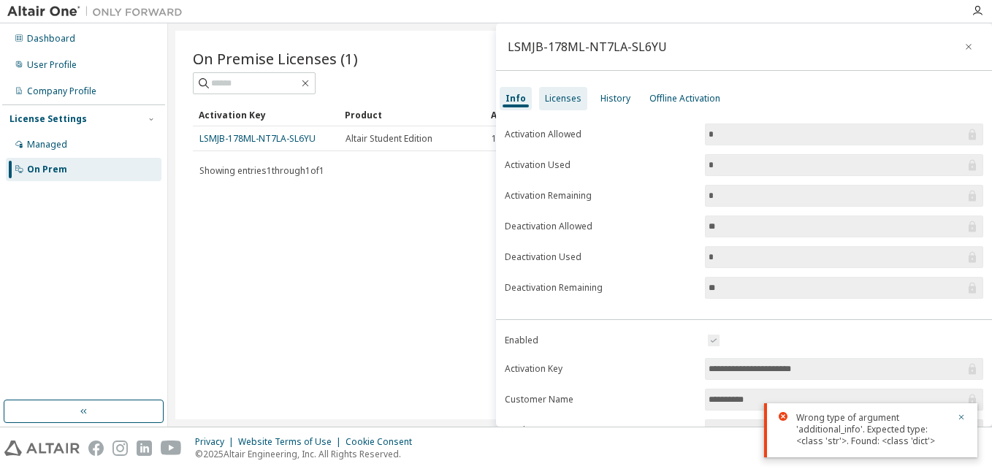
click at [555, 96] on div "Licenses" at bounding box center [563, 99] width 37 height 12
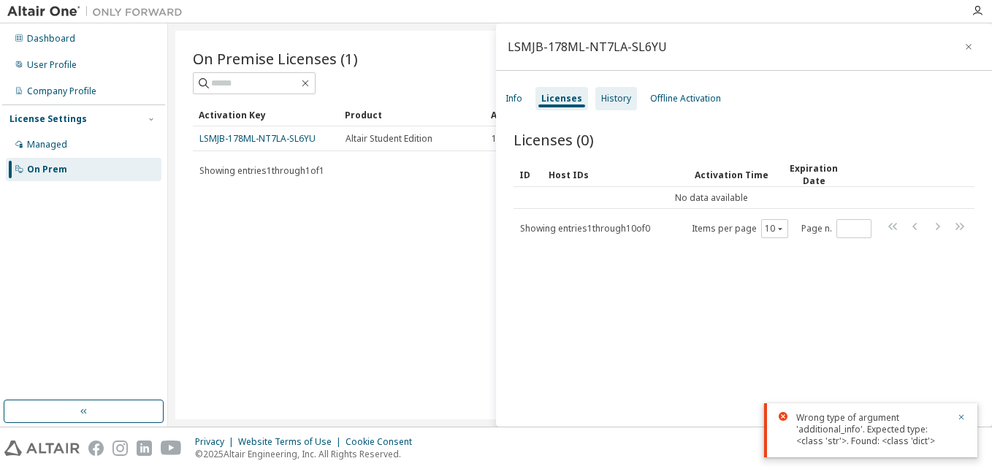
click at [613, 99] on div "History" at bounding box center [616, 99] width 30 height 12
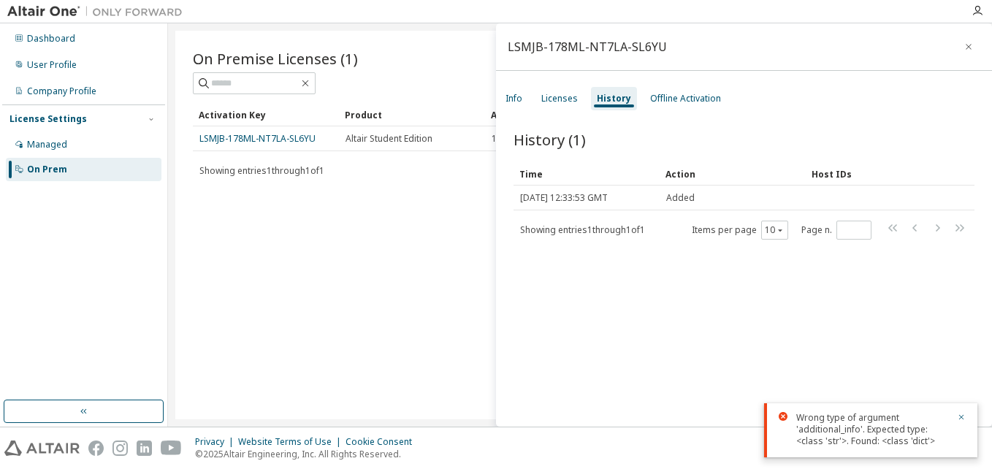
drag, startPoint x: 614, startPoint y: 192, endPoint x: 675, endPoint y: 70, distance: 136.6
click at [675, 70] on div "LSMJB-178ML-NT7LA-SL6YU Info Licenses History Offline Activation History (1) Cl…" at bounding box center [744, 224] width 496 height 403
drag, startPoint x: 675, startPoint y: 70, endPoint x: 653, endPoint y: 126, distance: 60.0
click at [653, 126] on div "History (1) Clear Load Save Save As Field Operator Value Select filter Select o…" at bounding box center [744, 281] width 496 height 338
